Goal: Task Accomplishment & Management: Manage account settings

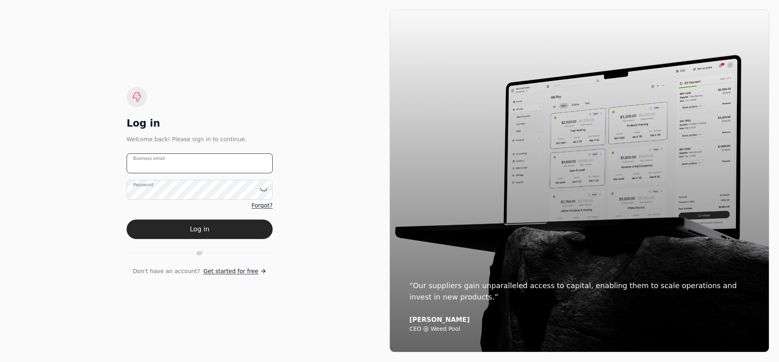
click at [176, 158] on email "Business email" at bounding box center [200, 163] width 146 height 20
type email "[EMAIL_ADDRESS][DOMAIN_NAME]"
click at [127, 219] on button "Log in" at bounding box center [200, 228] width 146 height 19
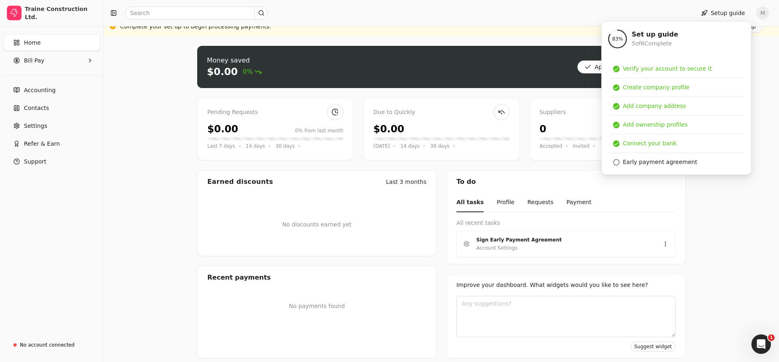
scroll to position [15, 0]
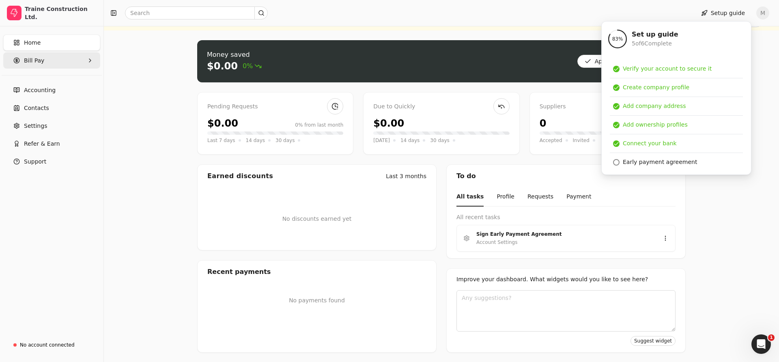
click at [55, 59] on Pay "Bill Pay" at bounding box center [51, 60] width 97 height 16
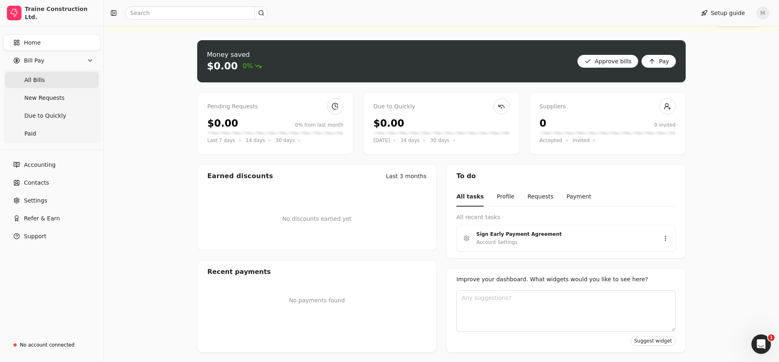
click at [50, 81] on Bills "All Bills" at bounding box center [52, 80] width 94 height 16
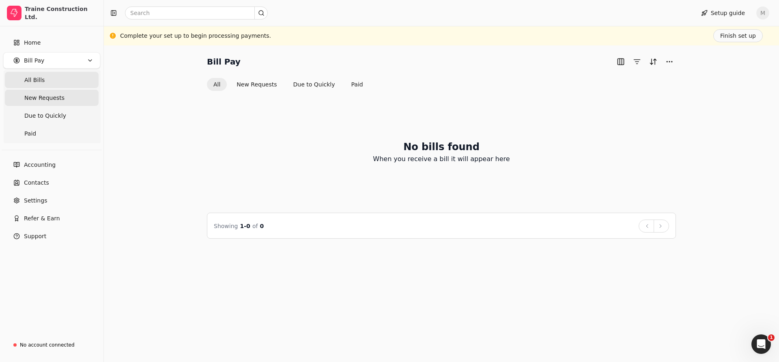
click at [55, 101] on span "New Requests" at bounding box center [44, 98] width 40 height 9
click at [40, 114] on span "Due to Quickly" at bounding box center [45, 116] width 42 height 9
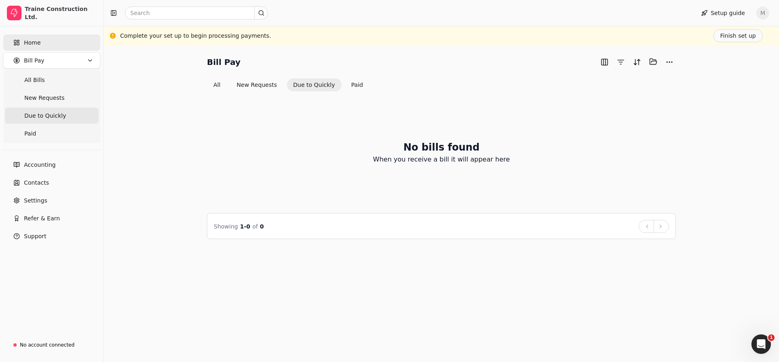
click at [50, 47] on link "Home" at bounding box center [51, 42] width 97 height 16
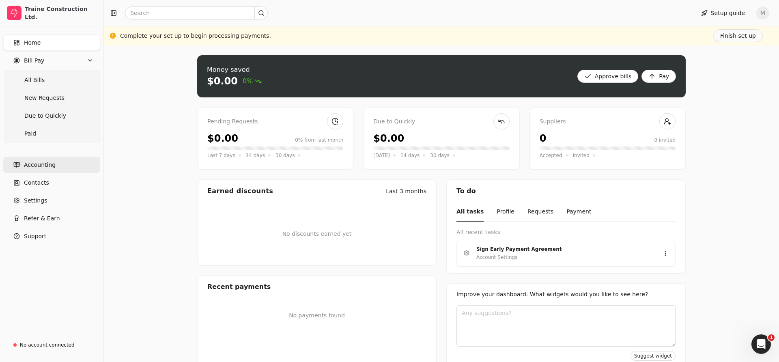
click at [85, 168] on link "Accounting" at bounding box center [51, 165] width 97 height 16
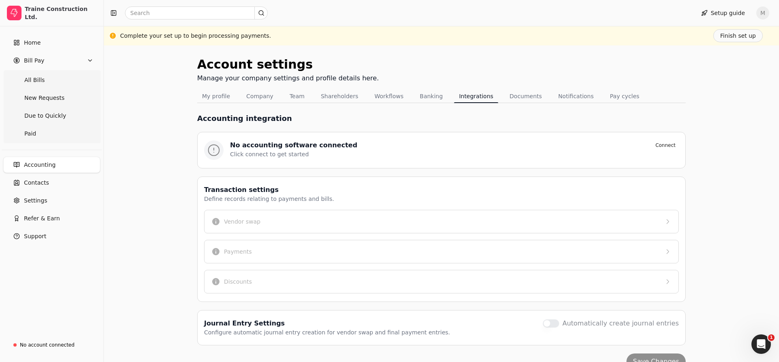
click at [249, 103] on div "Accounting integration No accounting software connected Connect Click connect t…" at bounding box center [441, 289] width 488 height 372
click at [253, 99] on button "Company" at bounding box center [259, 96] width 37 height 13
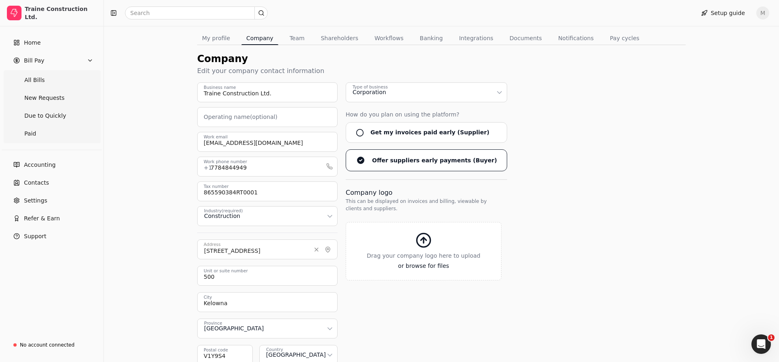
scroll to position [110, 0]
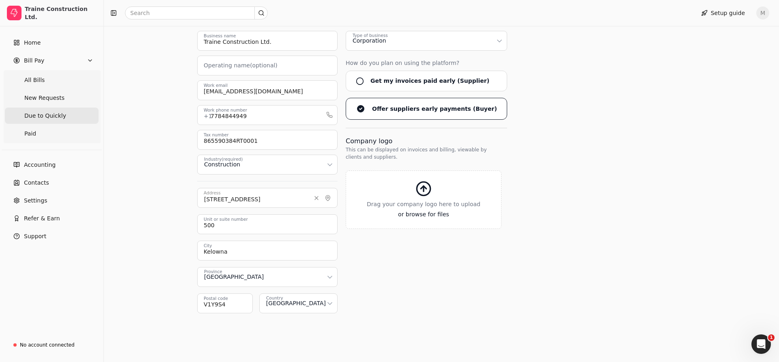
click at [45, 119] on span "Due to Quickly" at bounding box center [45, 116] width 42 height 9
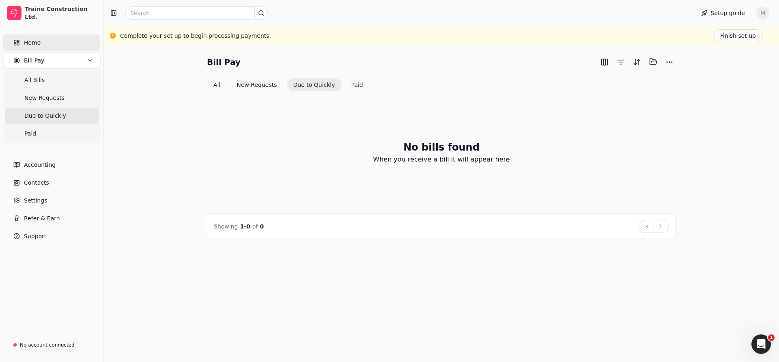
click at [72, 47] on link "Home" at bounding box center [51, 42] width 97 height 16
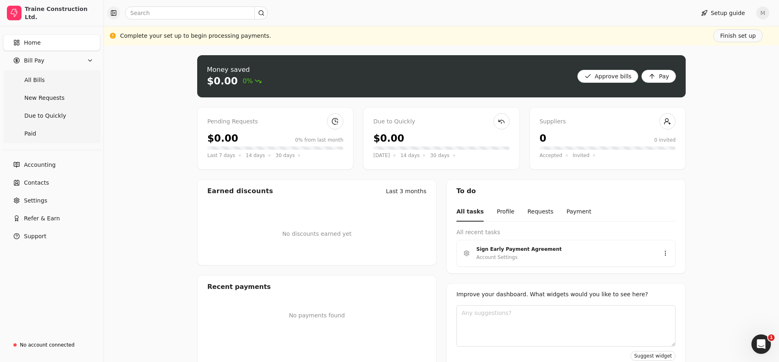
click at [108, 9] on button "button" at bounding box center [113, 12] width 13 height 13
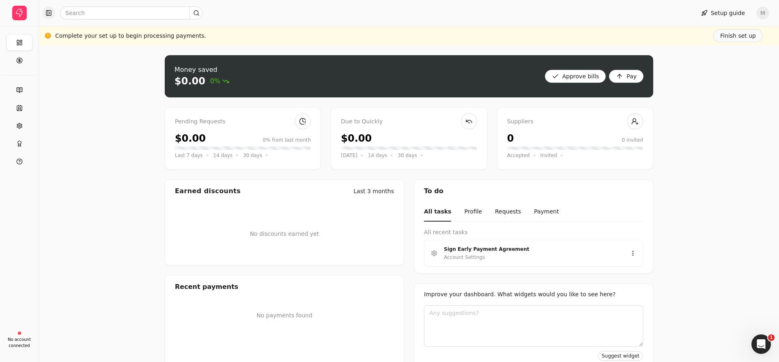
click at [46, 15] on button "button" at bounding box center [48, 12] width 13 height 13
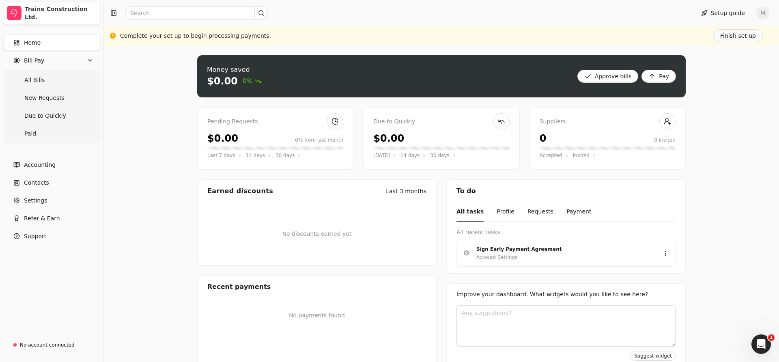
click at [59, 17] on div "Traine Construction Ltd." at bounding box center [61, 13] width 72 height 16
click at [54, 170] on link "Accounting" at bounding box center [51, 165] width 97 height 16
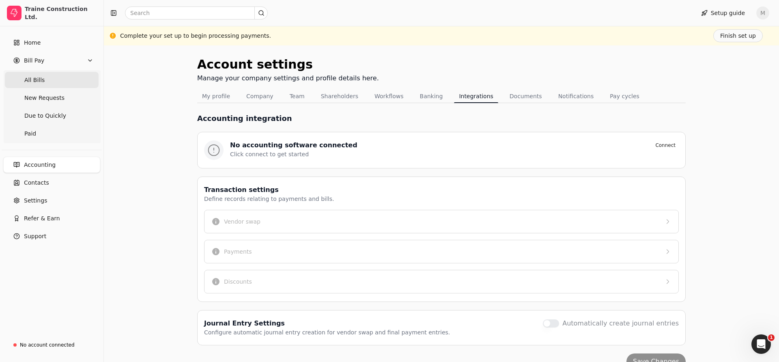
click at [42, 84] on Bills "All Bills" at bounding box center [52, 80] width 94 height 16
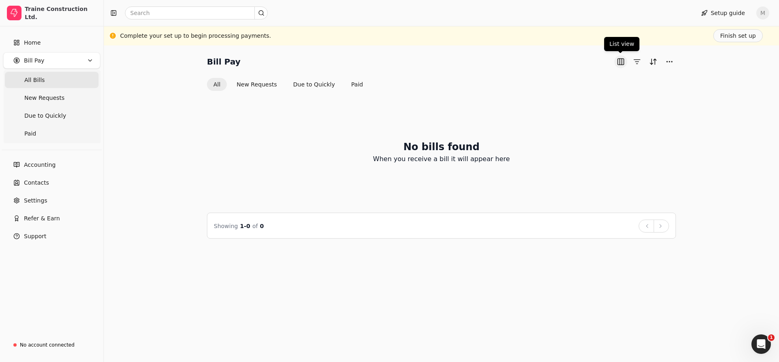
click at [617, 60] on button "button" at bounding box center [620, 61] width 13 height 13
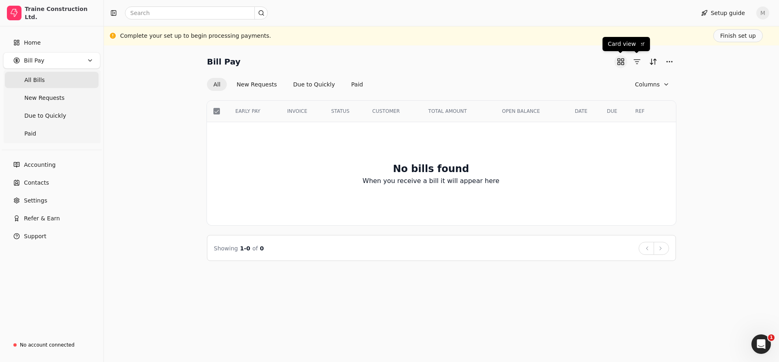
click at [624, 62] on button "button" at bounding box center [620, 61] width 13 height 13
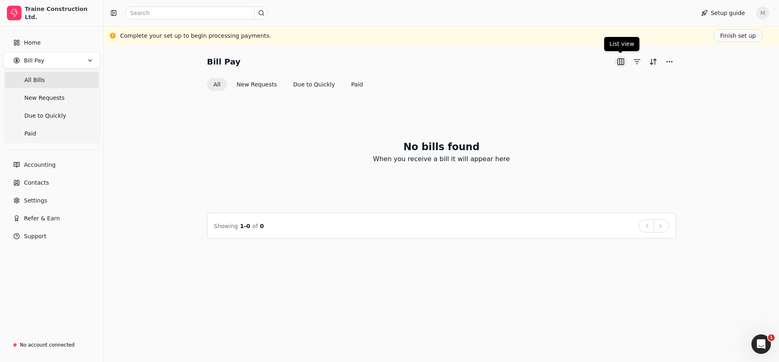
click at [622, 62] on button "button" at bounding box center [620, 61] width 13 height 13
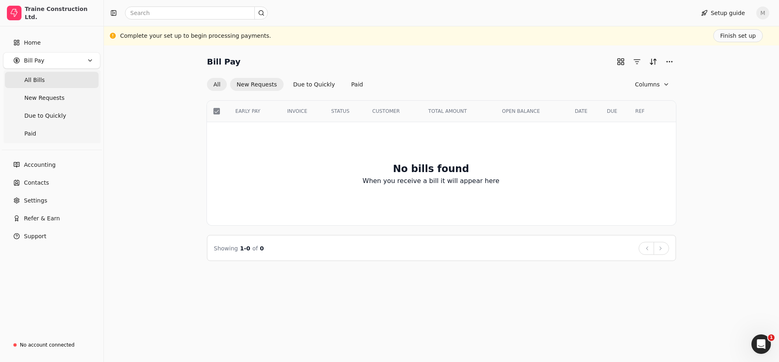
click at [271, 88] on button "New Requests" at bounding box center [256, 84] width 53 height 13
click at [303, 83] on button "Due to Quickly" at bounding box center [314, 84] width 55 height 13
click at [351, 84] on button "Paid" at bounding box center [357, 84] width 25 height 13
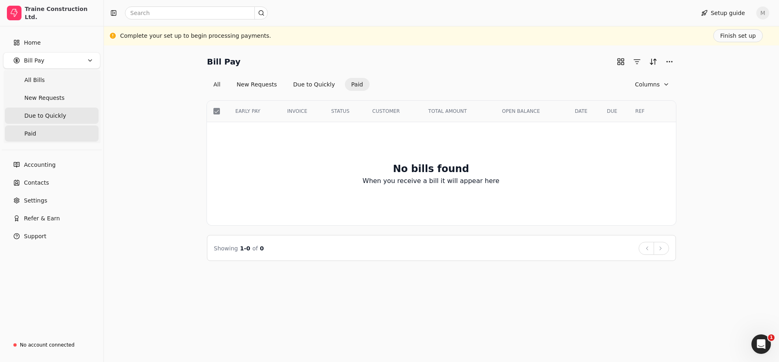
click at [63, 118] on Quickly "Due to Quickly" at bounding box center [52, 116] width 94 height 16
click at [187, 17] on input "text" at bounding box center [196, 12] width 143 height 13
click at [260, 13] on icon at bounding box center [261, 13] width 6 height 6
click at [29, 133] on span "Paid" at bounding box center [30, 133] width 12 height 9
click at [75, 168] on link "Accounting" at bounding box center [51, 165] width 97 height 16
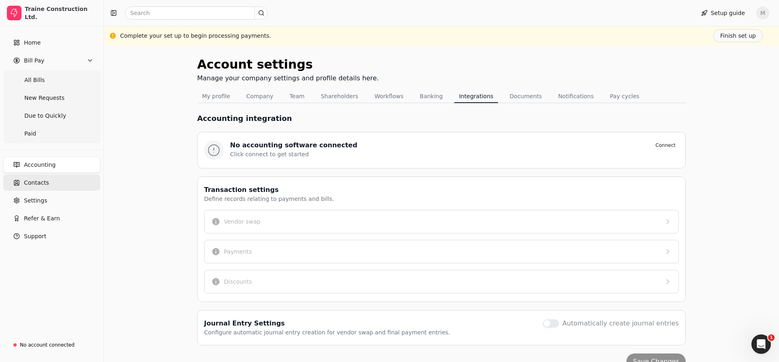
click at [59, 187] on link "Contacts" at bounding box center [51, 182] width 97 height 16
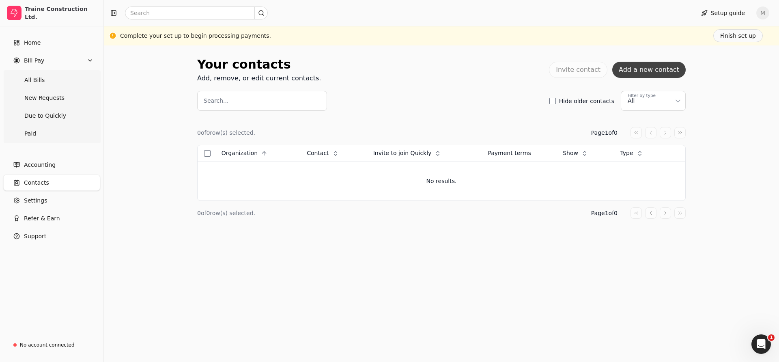
click at [671, 71] on button "Add a new contact" at bounding box center [648, 70] width 73 height 16
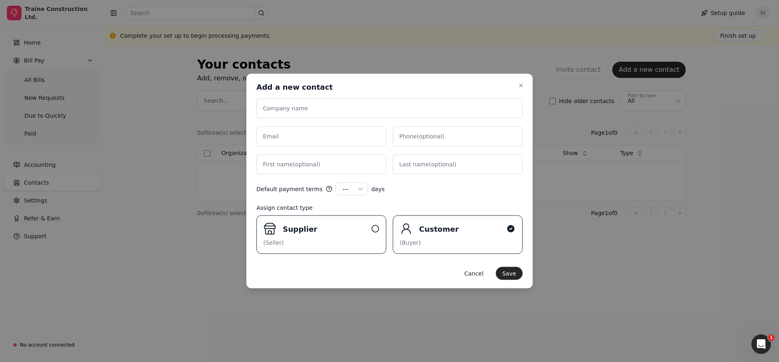
click at [342, 235] on label "Supplier (Seller)" at bounding box center [321, 234] width 130 height 39
click at [0, 0] on input "Supplier (Seller)" at bounding box center [0, 0] width 0 height 0
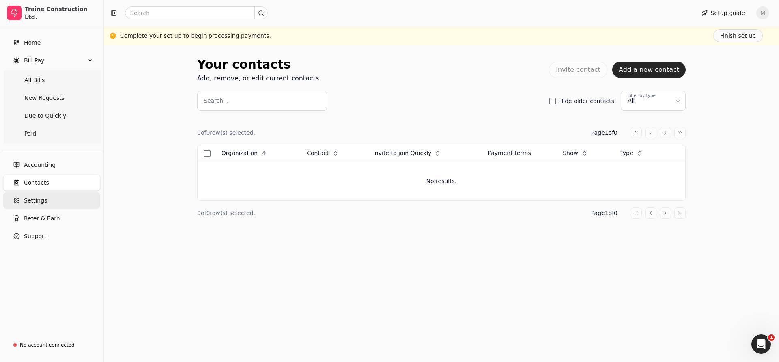
click at [56, 203] on link "Settings" at bounding box center [51, 200] width 97 height 16
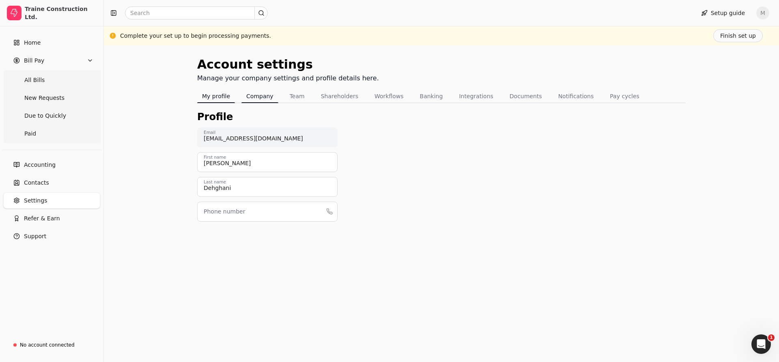
click at [254, 94] on button "Company" at bounding box center [259, 96] width 37 height 13
